Goal: Task Accomplishment & Management: Manage account settings

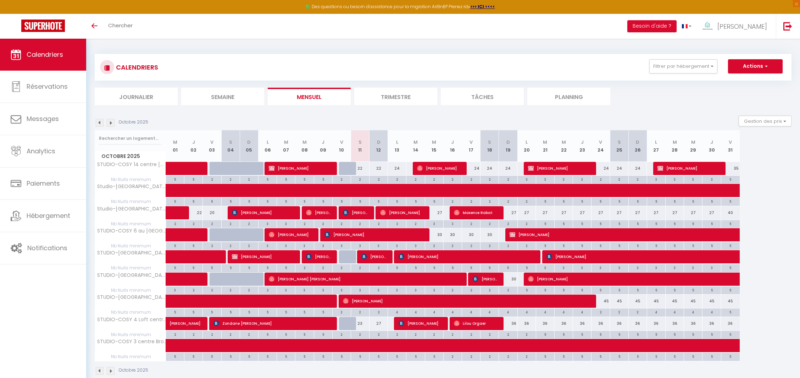
click at [398, 169] on div "24" at bounding box center [397, 168] width 18 height 13
type input "24"
type input "Lun 13 Octobre 2025"
type input "Mar 14 Octobre 2025"
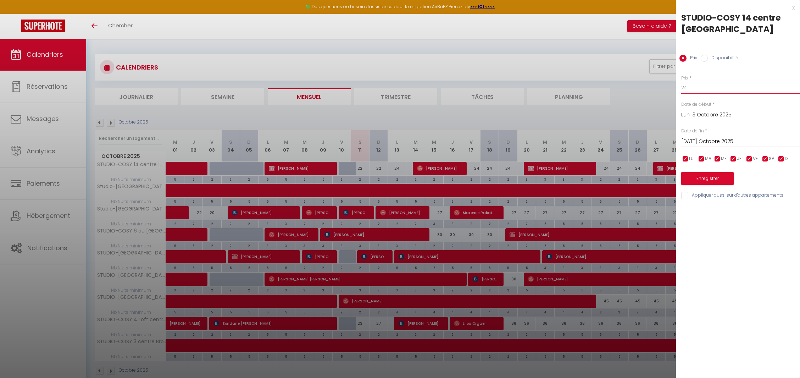
click at [726, 87] on input "24" at bounding box center [741, 87] width 119 height 13
type input "23"
click at [717, 178] on button "Enregistrer" at bounding box center [708, 178] width 53 height 13
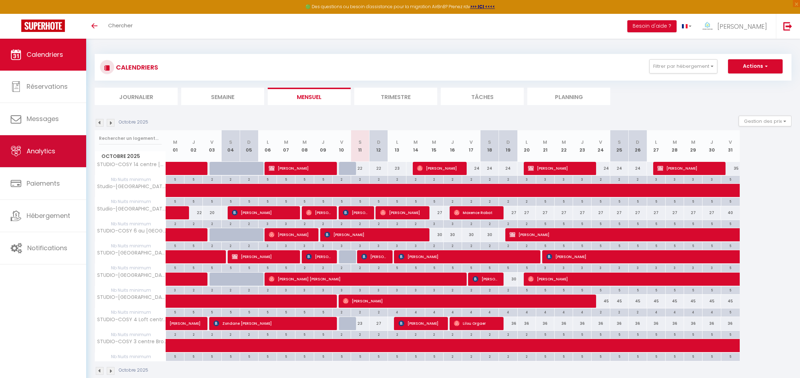
click at [44, 151] on span "Analytics" at bounding box center [41, 151] width 29 height 9
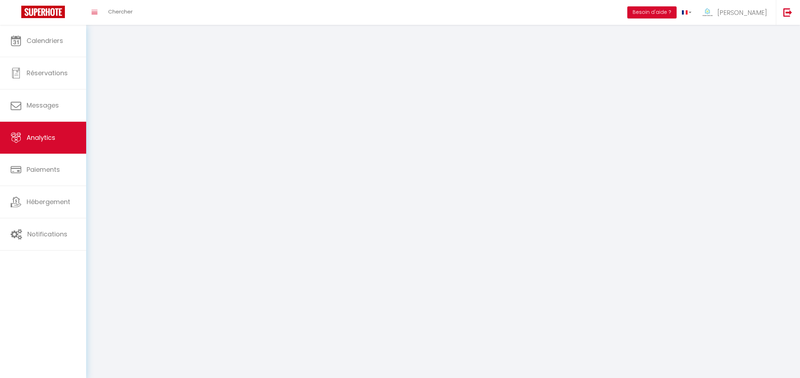
select select "2025"
select select "10"
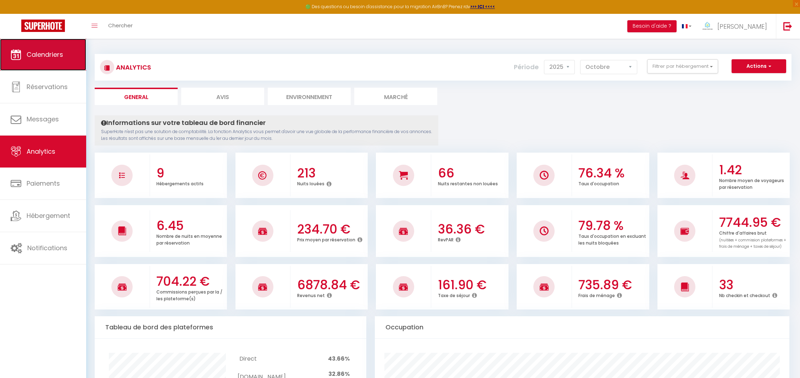
click at [53, 48] on link "Calendriers" at bounding box center [43, 55] width 86 height 32
